Goal: Task Accomplishment & Management: Complete application form

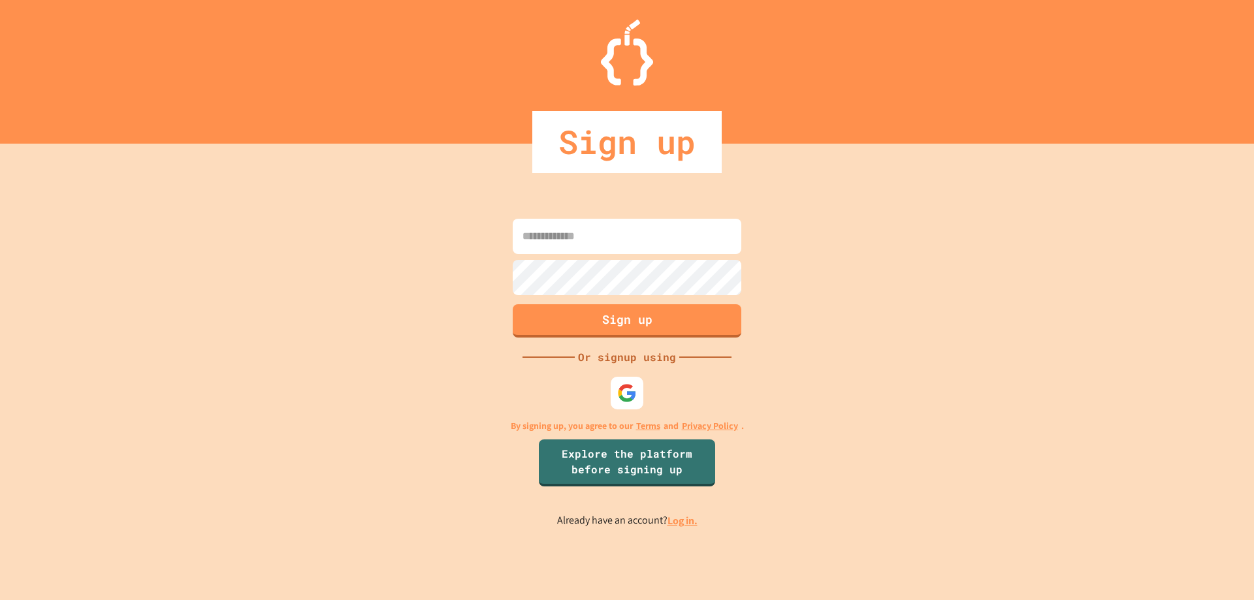
click at [656, 248] on input at bounding box center [627, 236] width 229 height 35
type input "**********"
